Goal: Task Accomplishment & Management: Complete application form

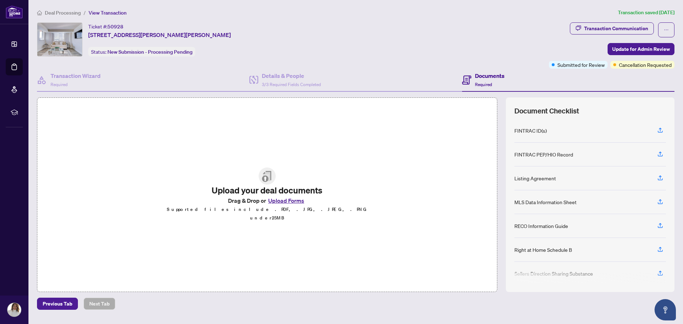
click at [298, 204] on button "Upload Forms" at bounding box center [286, 200] width 40 height 9
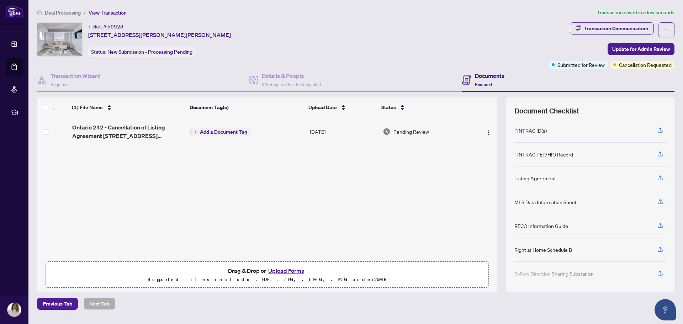
click at [230, 132] on span "Add a Document Tag" at bounding box center [223, 131] width 47 height 5
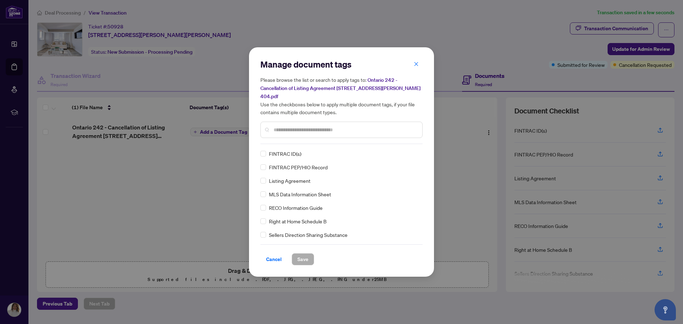
click at [300, 128] on input "text" at bounding box center [344, 130] width 143 height 8
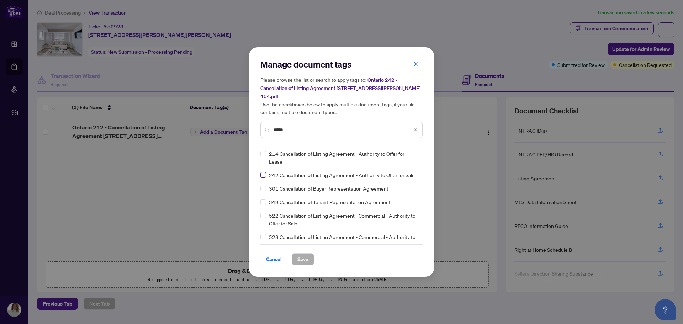
type input "*****"
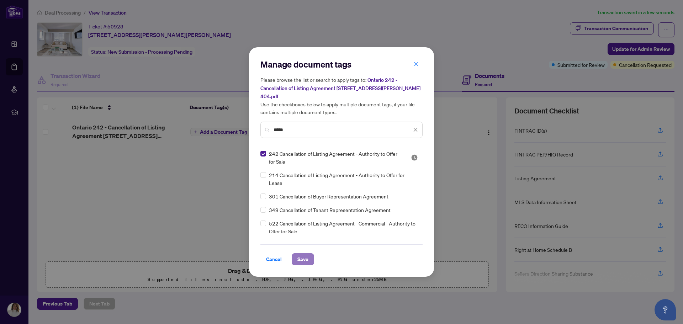
click at [305, 253] on span "Save" at bounding box center [302, 258] width 11 height 11
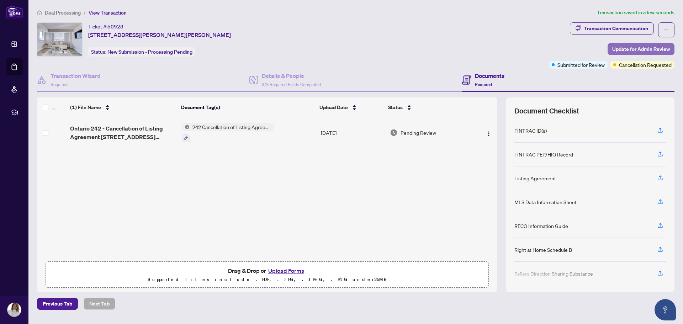
click at [634, 46] on span "Update for Admin Review" at bounding box center [641, 48] width 58 height 11
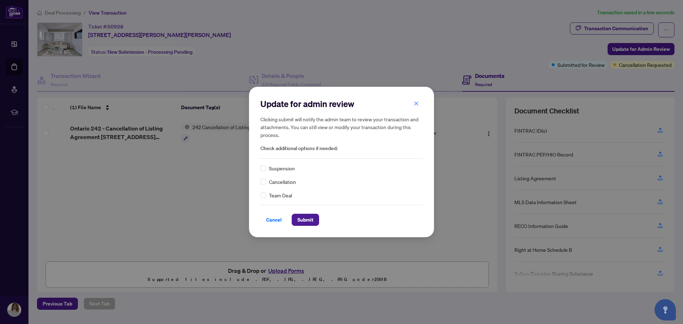
click at [286, 186] on div "Suspension Cancellation Team Deal" at bounding box center [341, 181] width 162 height 35
click at [265, 184] on div "Cancellation" at bounding box center [341, 182] width 162 height 8
click at [297, 219] on span "Submit" at bounding box center [305, 219] width 16 height 11
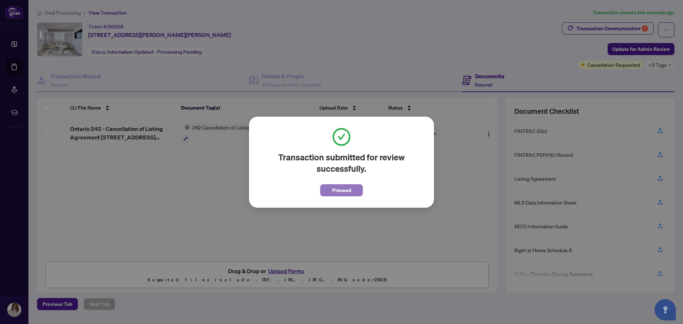
click at [339, 191] on span "Proceed" at bounding box center [341, 189] width 19 height 11
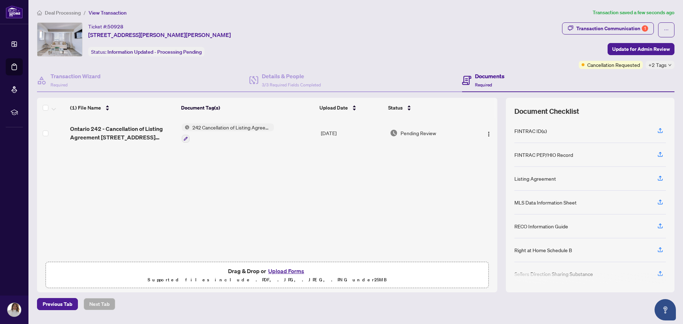
click at [513, 23] on div "Ticket #: 50928 404-[STREET_ADDRESS][PERSON_NAME][PERSON_NAME] Status: Informat…" at bounding box center [298, 39] width 522 height 34
